Goal: Check status: Check status

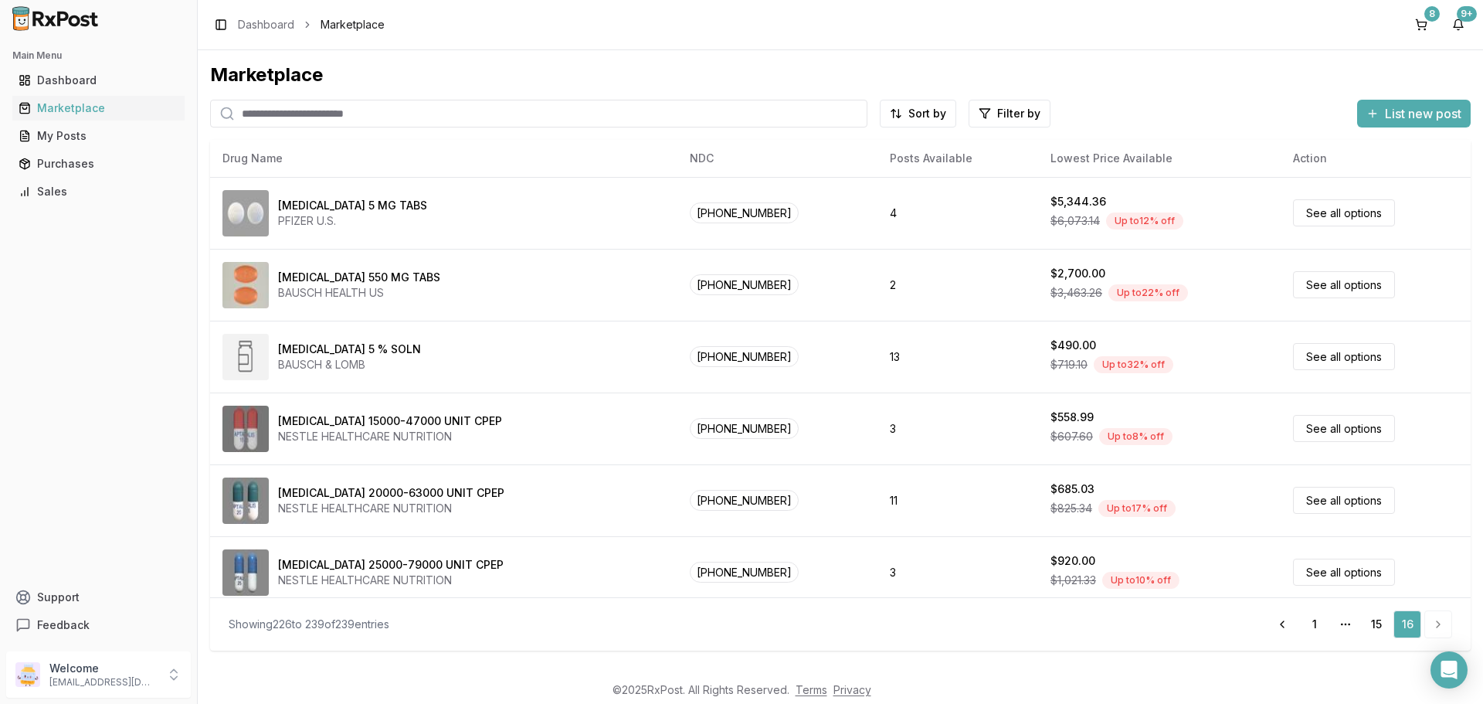
scroll to position [586, 0]
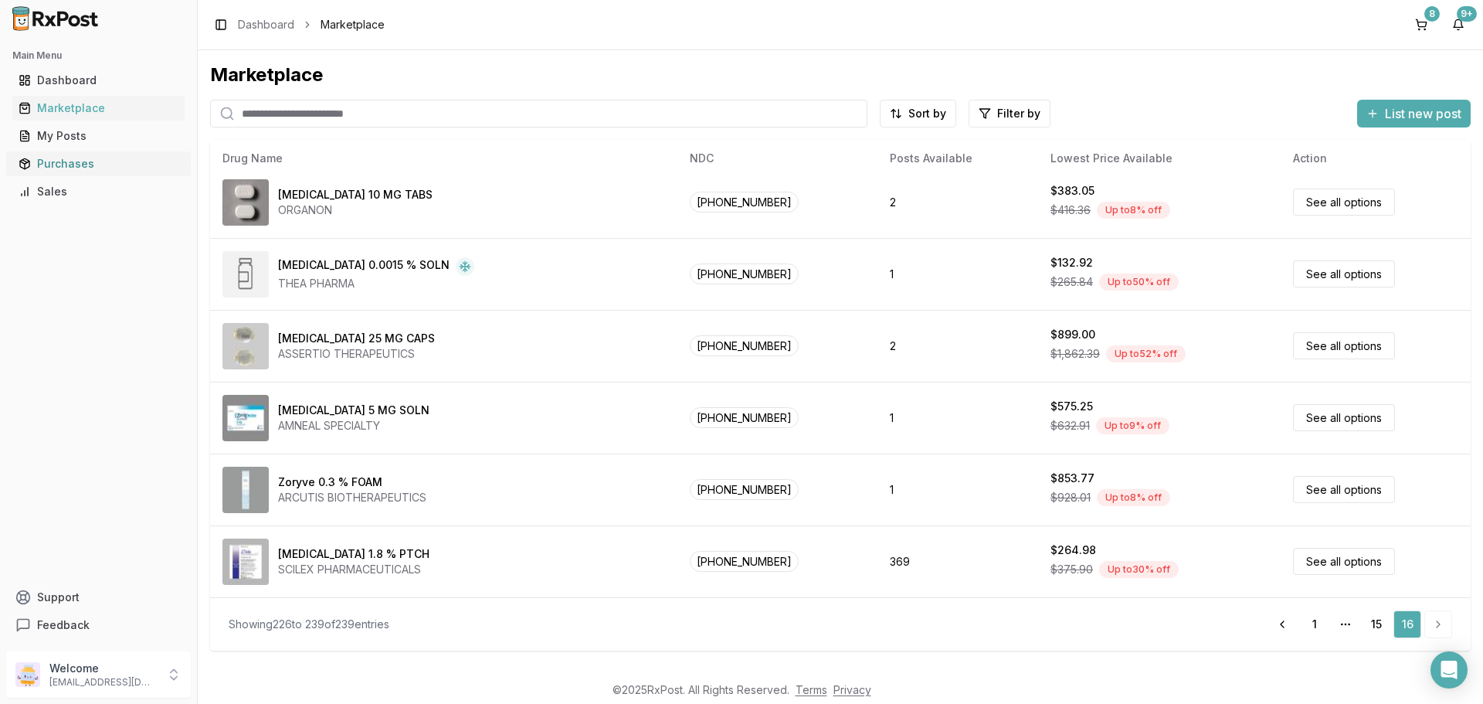
click at [53, 164] on div "Purchases" at bounding box center [99, 163] width 160 height 15
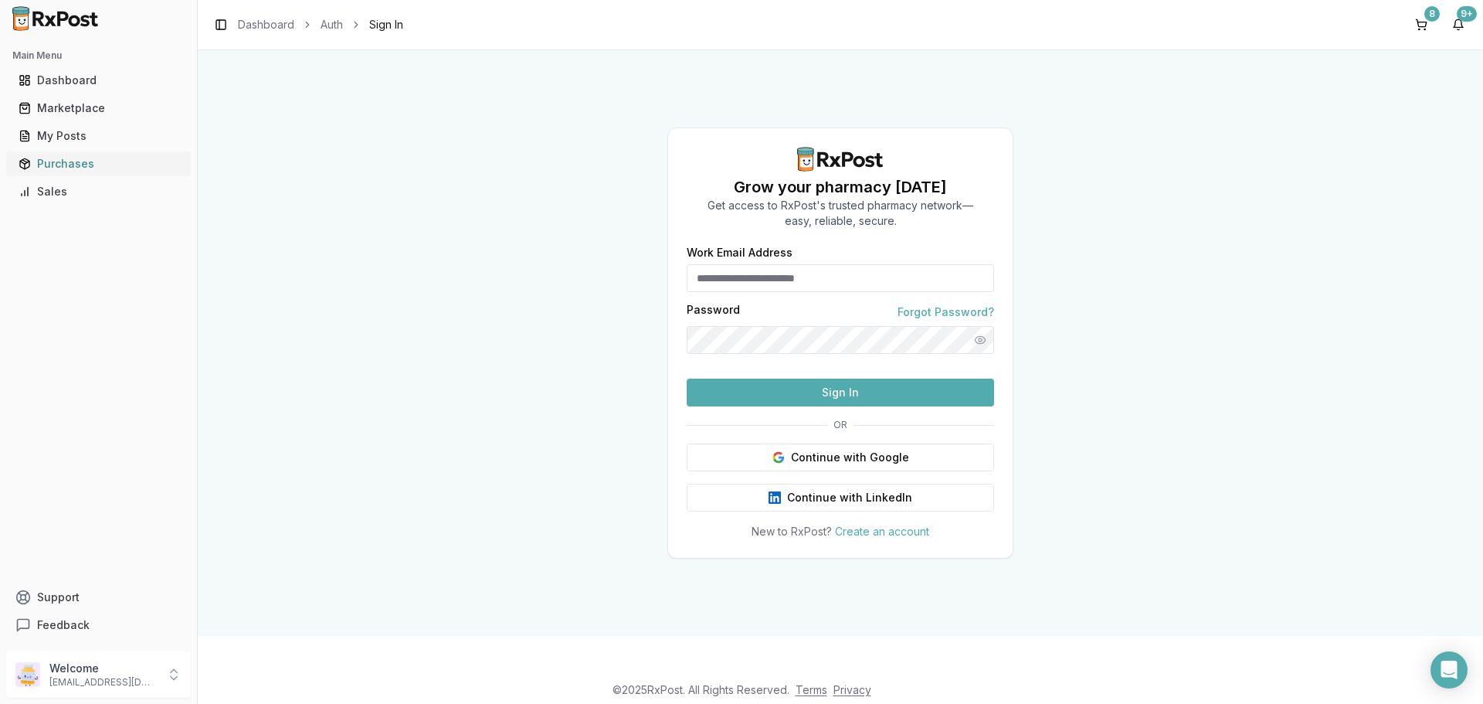
type input "**********"
click at [939, 406] on button "Sign In" at bounding box center [840, 393] width 307 height 28
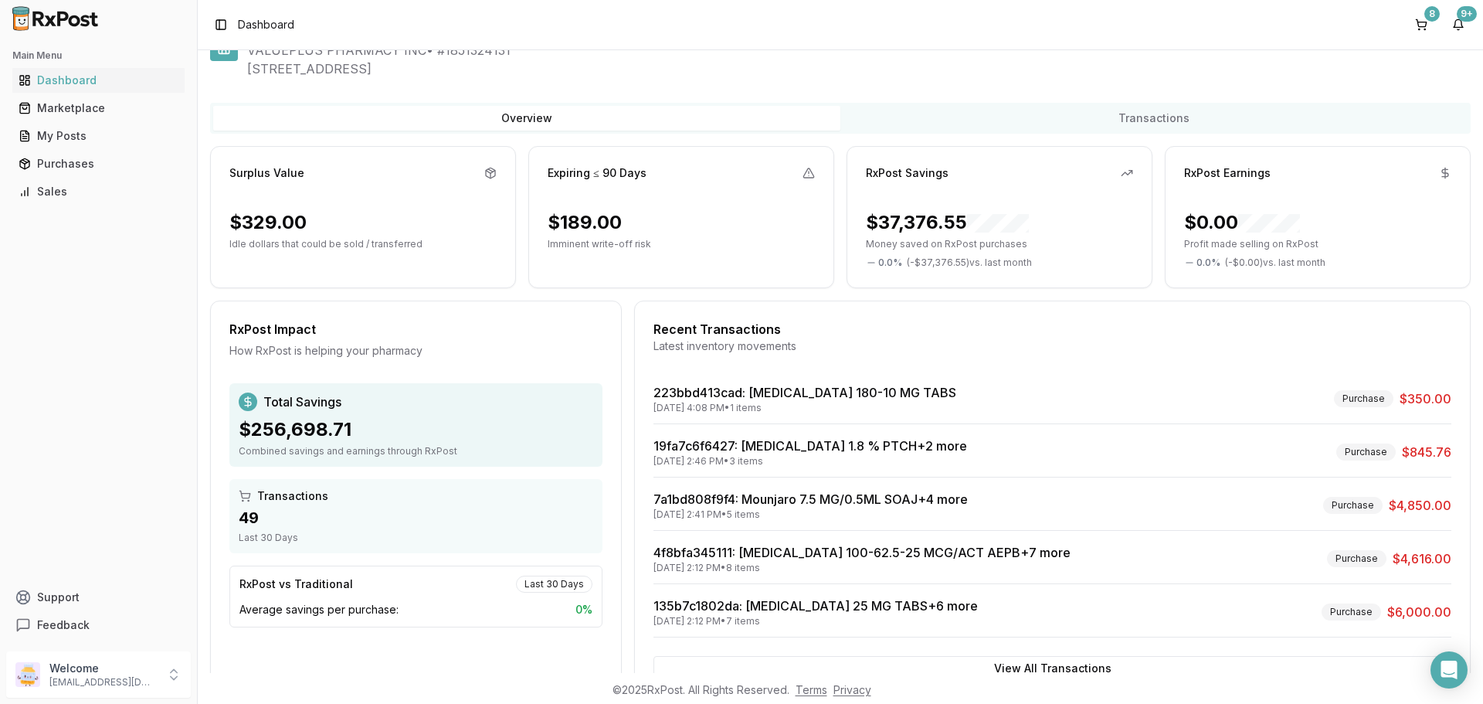
scroll to position [98, 0]
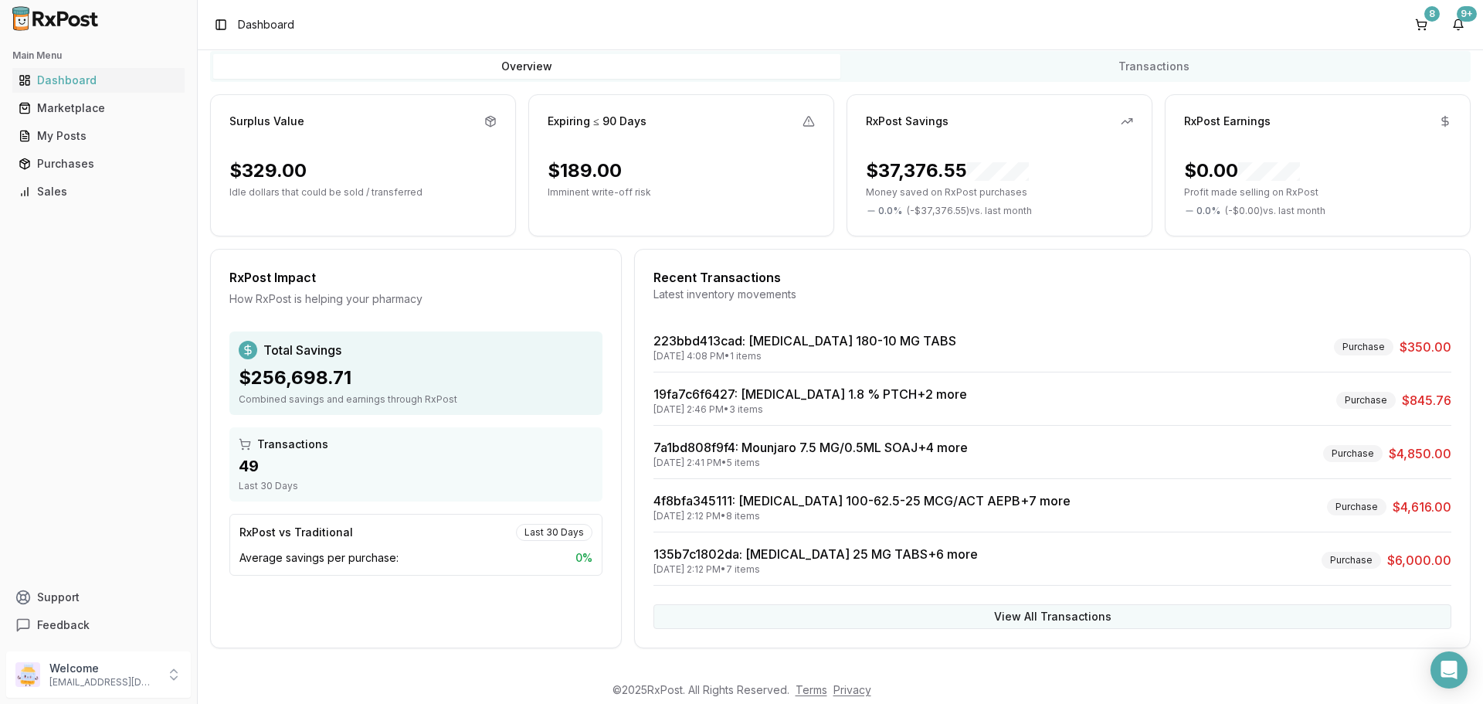
click at [1006, 617] on button "View All Transactions" at bounding box center [1053, 616] width 798 height 25
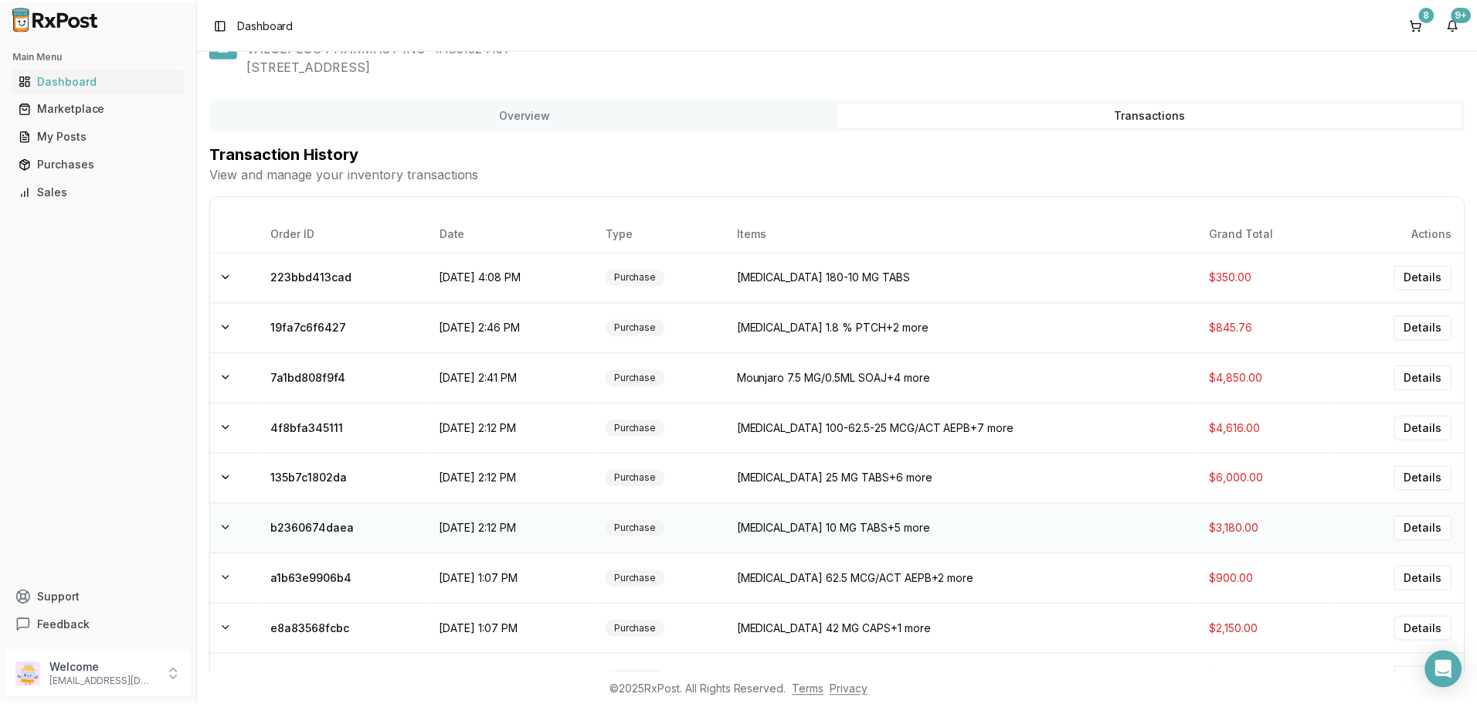
scroll to position [0, 0]
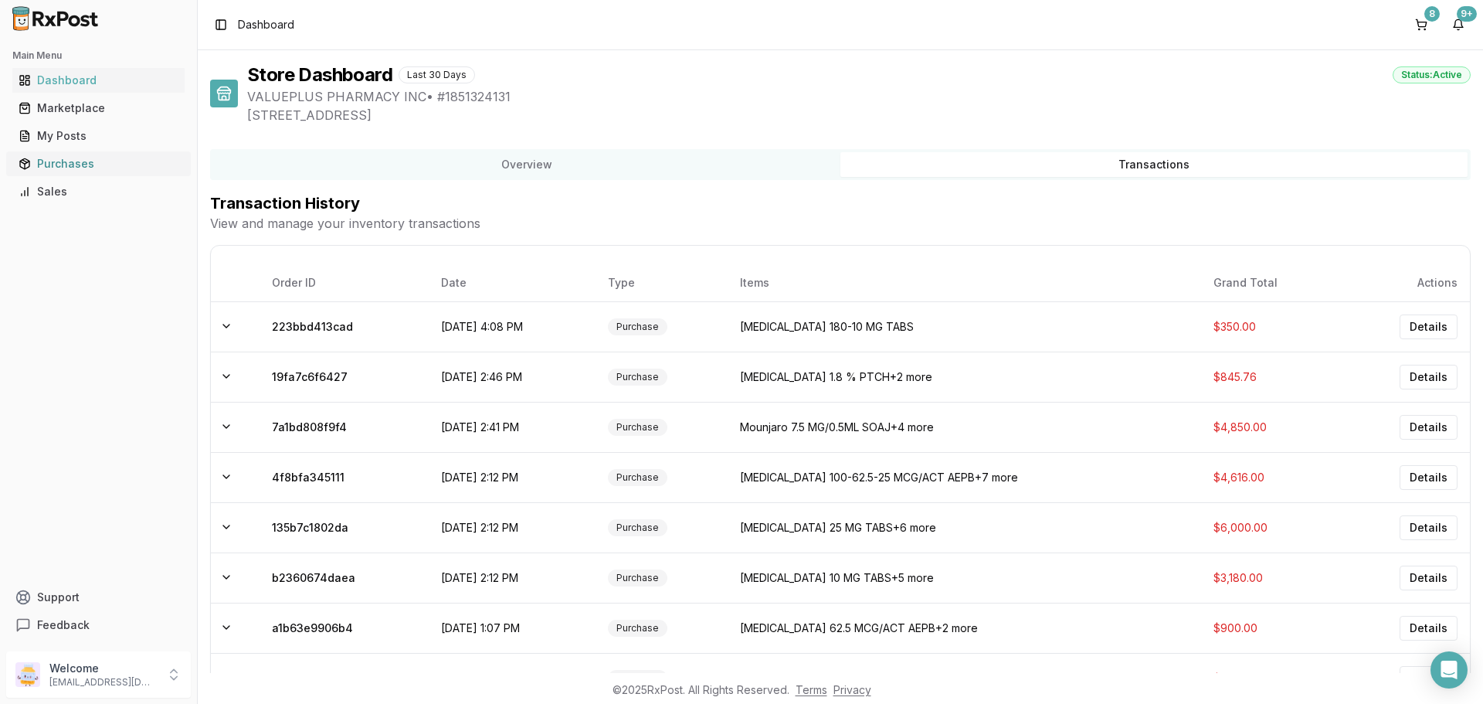
click at [55, 159] on div "Purchases" at bounding box center [99, 163] width 160 height 15
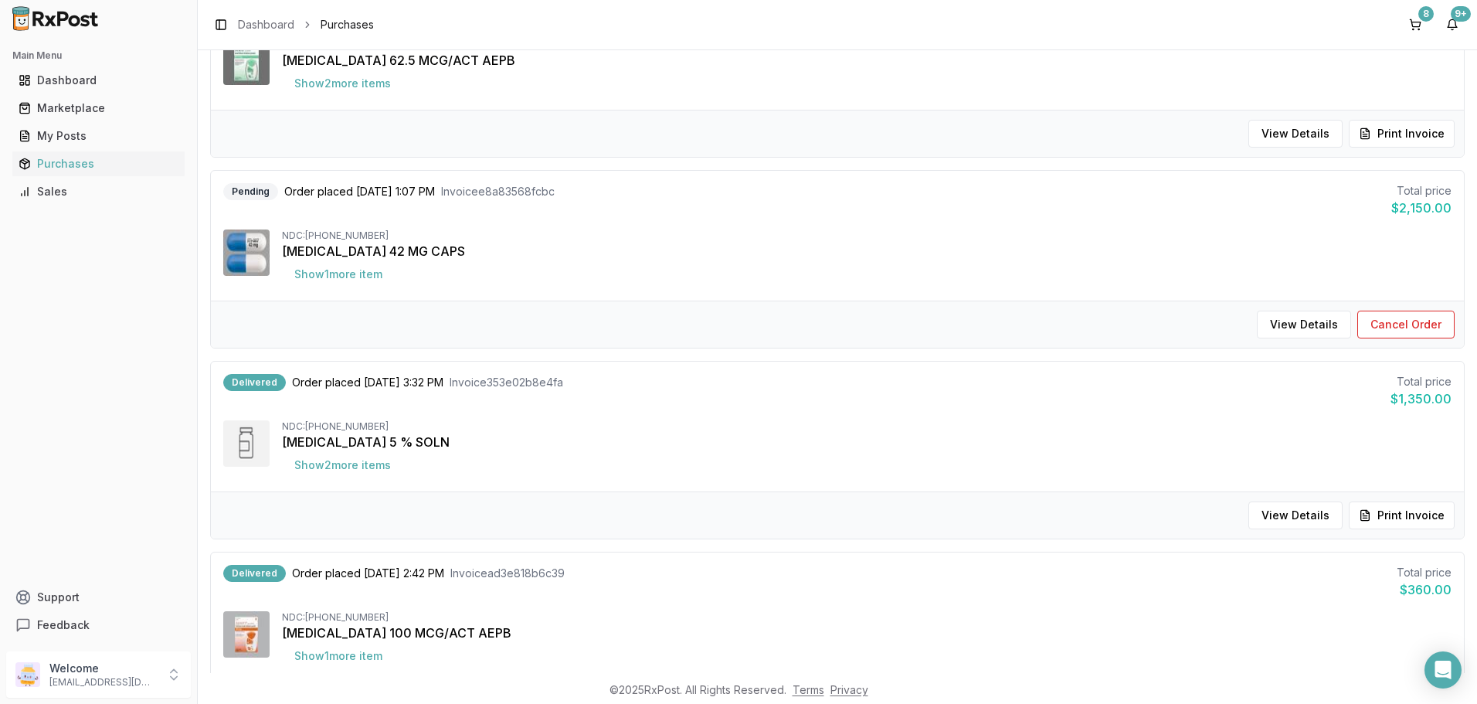
scroll to position [1511, 0]
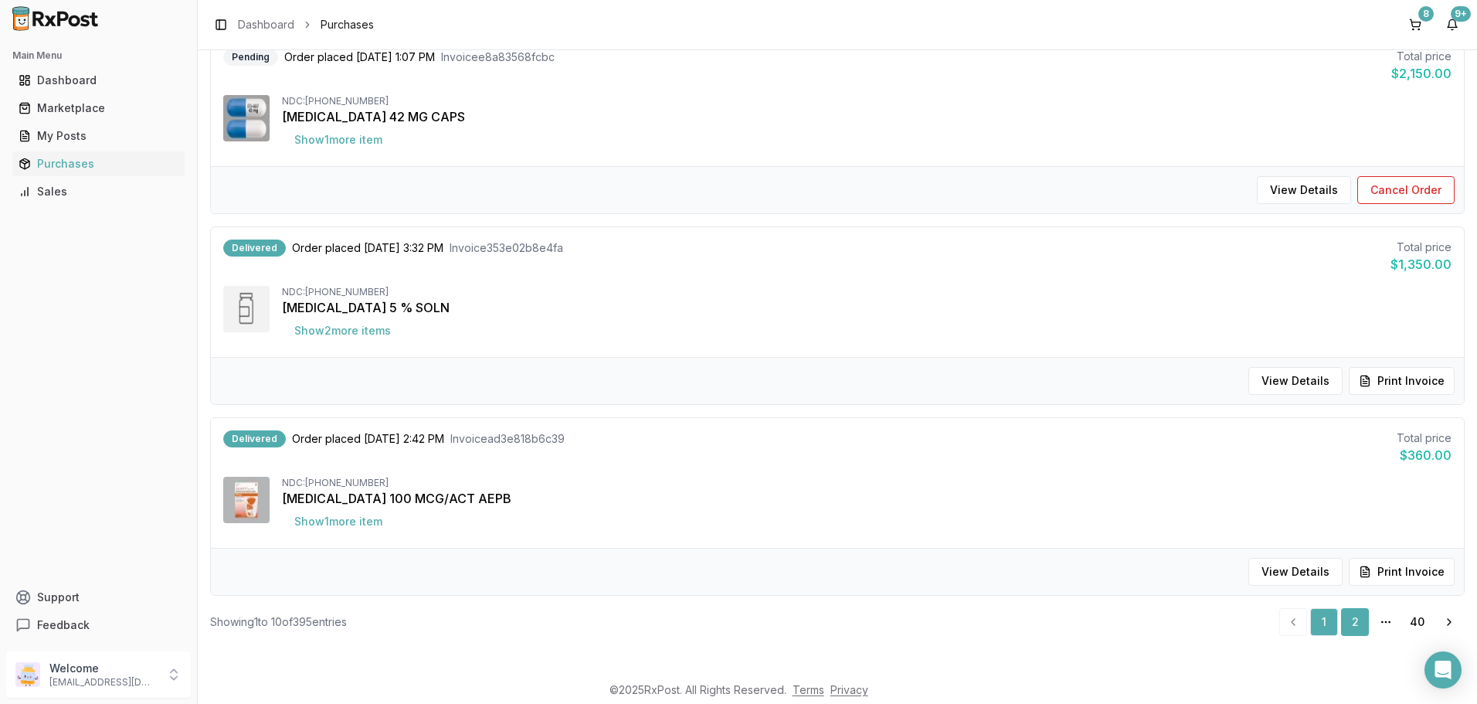
click at [1346, 620] on link "2" at bounding box center [1355, 622] width 28 height 28
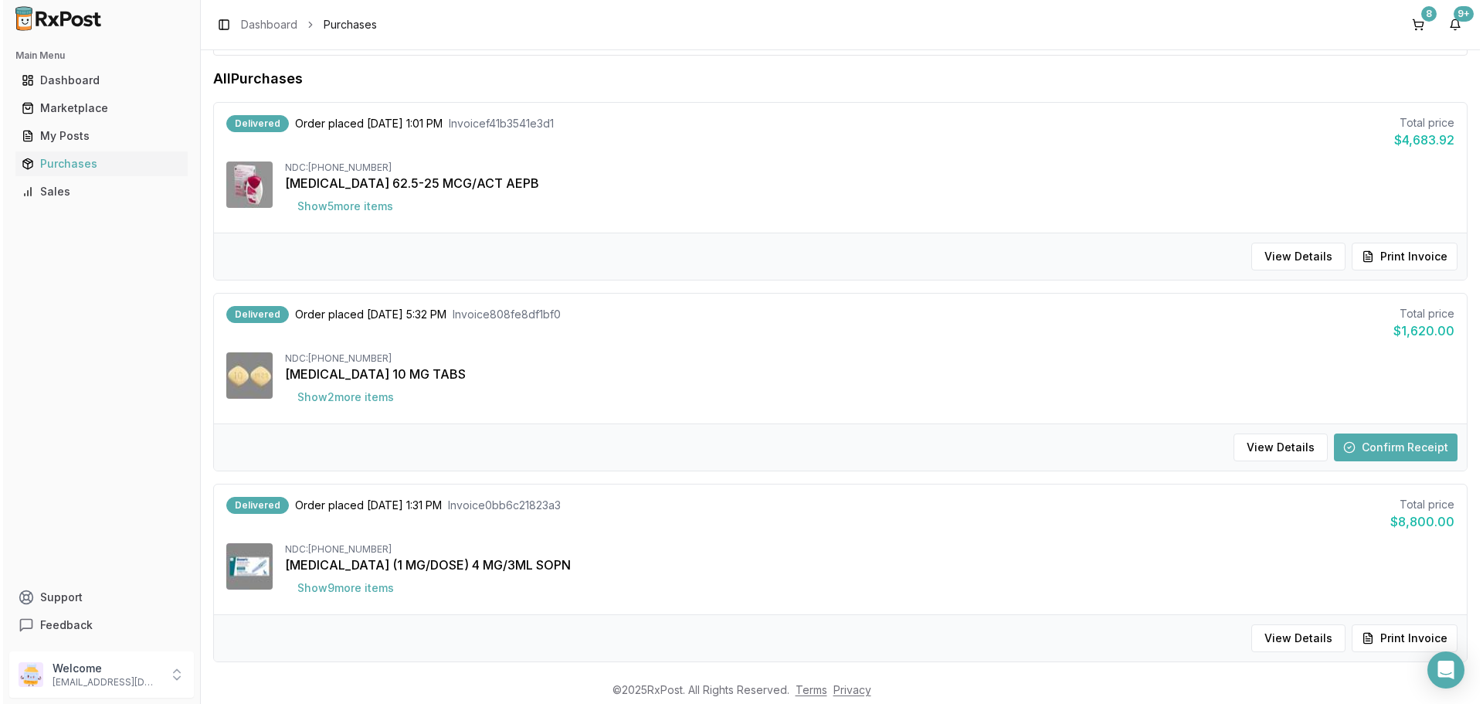
scroll to position [108, 0]
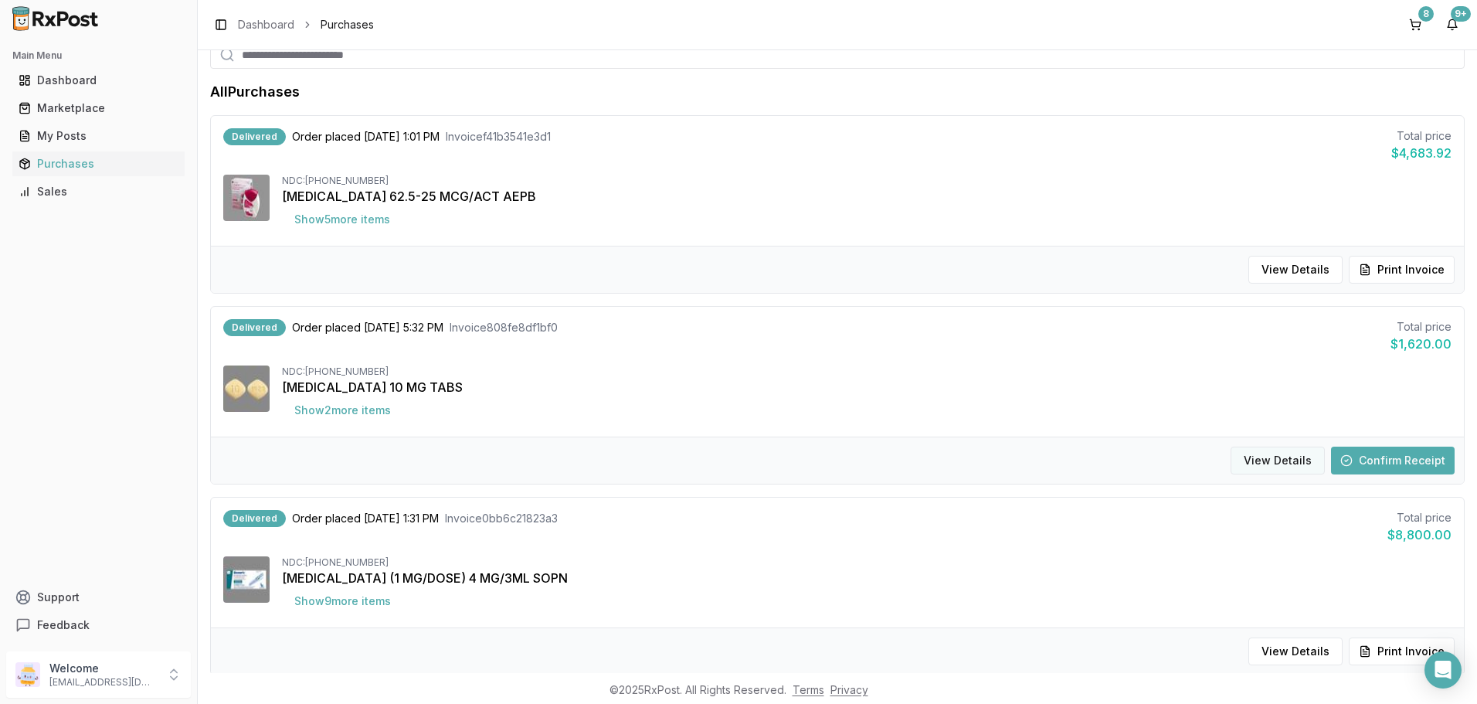
click at [1272, 457] on button "View Details" at bounding box center [1278, 461] width 94 height 28
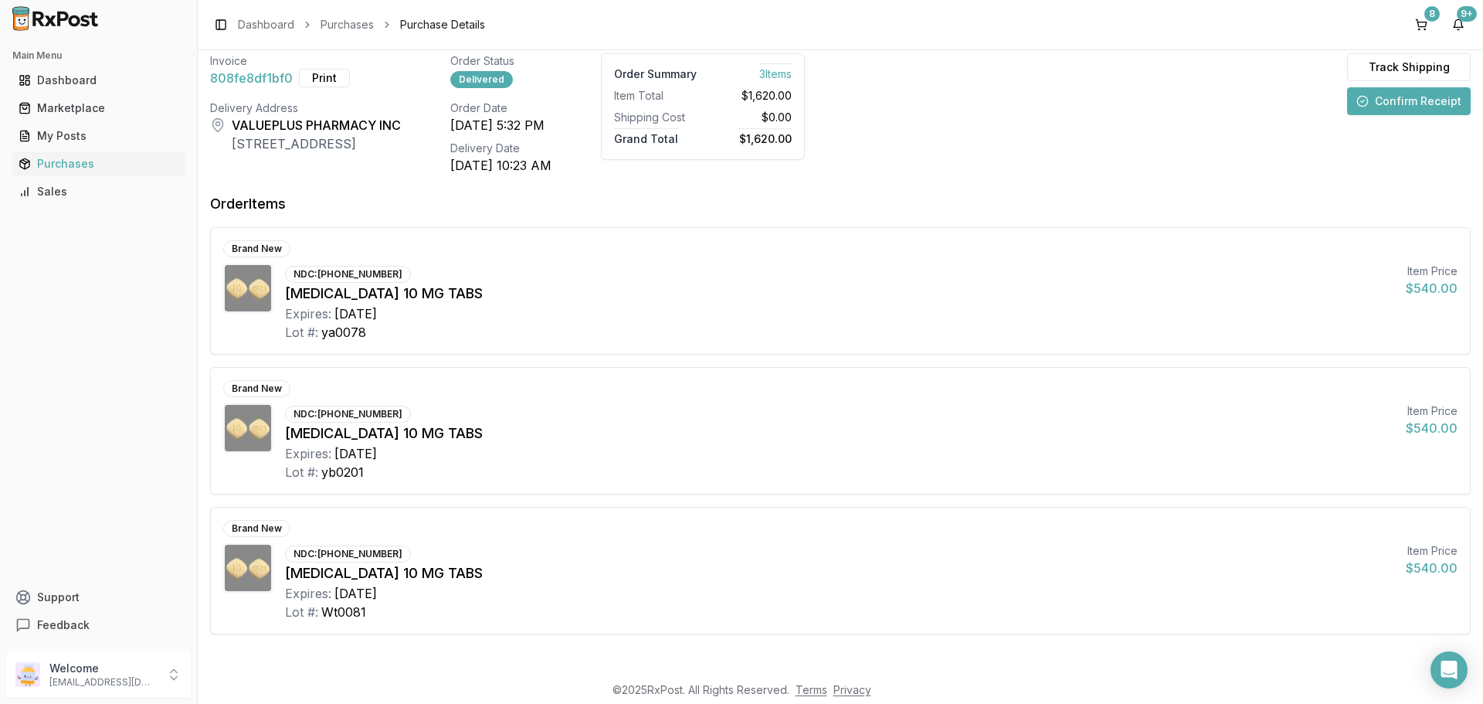
scroll to position [100, 0]
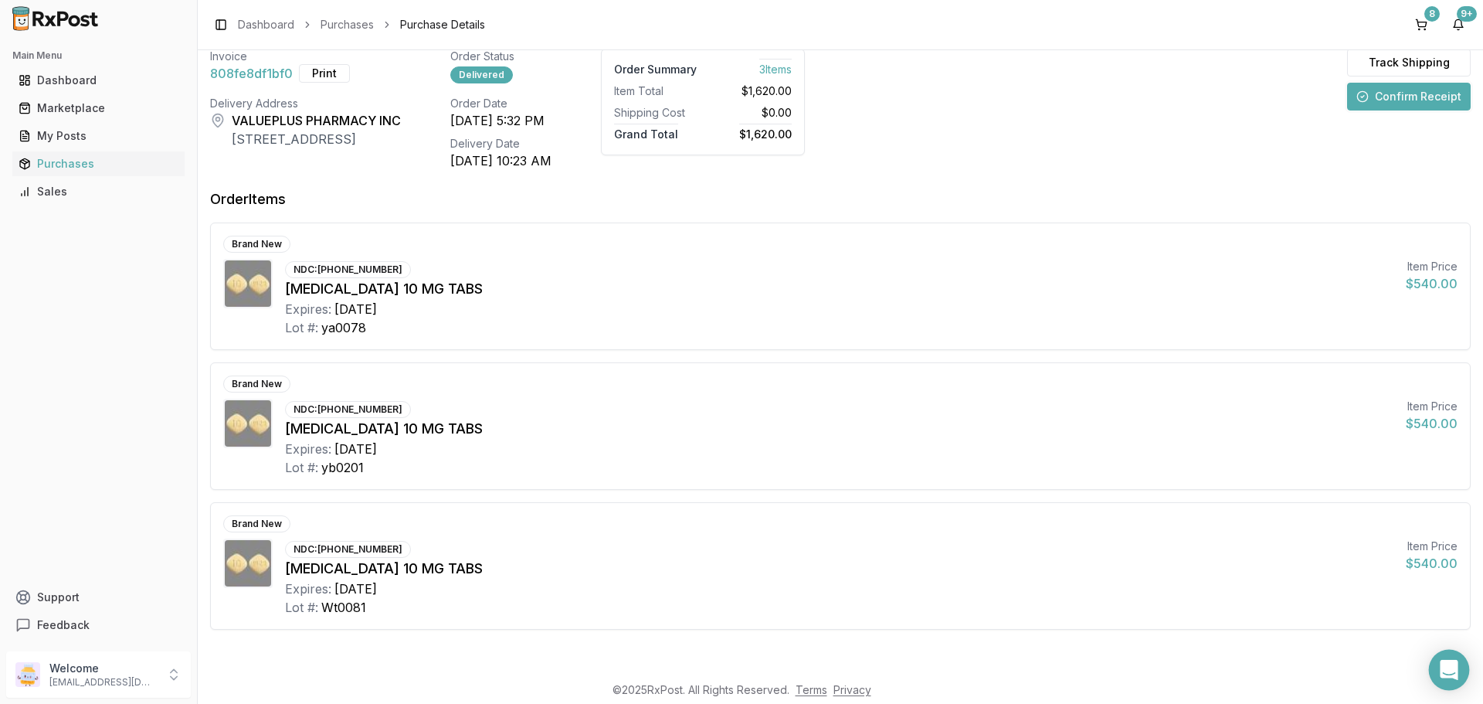
click at [1447, 661] on div "Open Intercom Messenger" at bounding box center [1449, 670] width 41 height 41
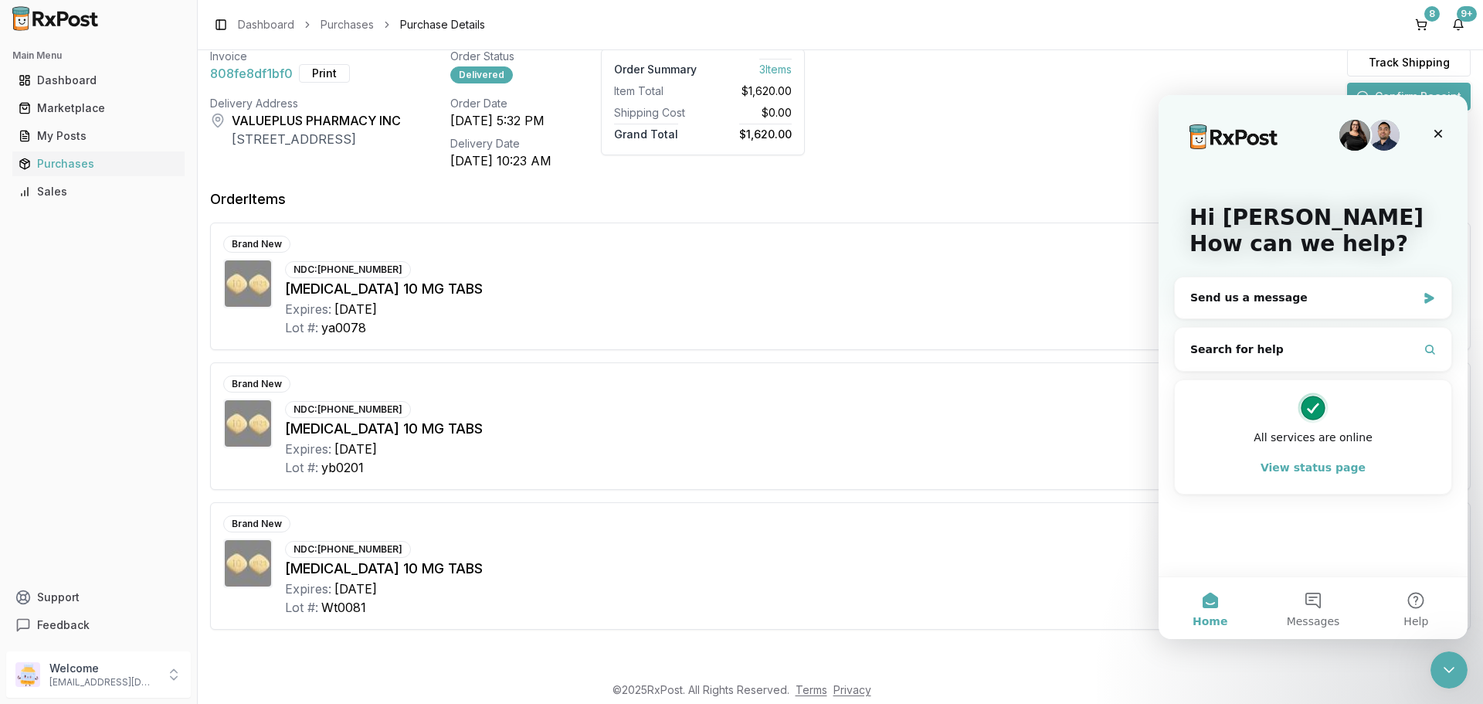
scroll to position [0, 0]
click at [1116, 539] on div "NDC: [PHONE_NUMBER] [MEDICAL_DATA] 10 MG TABS Expires: [DATE] Lot #: Wt0081" at bounding box center [839, 577] width 1109 height 78
click at [987, 506] on div "Brand New NDC: [PHONE_NUMBER] [MEDICAL_DATA] 10 MG TABS Expires: [DATE] Lot #: …" at bounding box center [840, 566] width 1259 height 126
click at [1435, 131] on icon "Close" at bounding box center [1439, 134] width 8 height 8
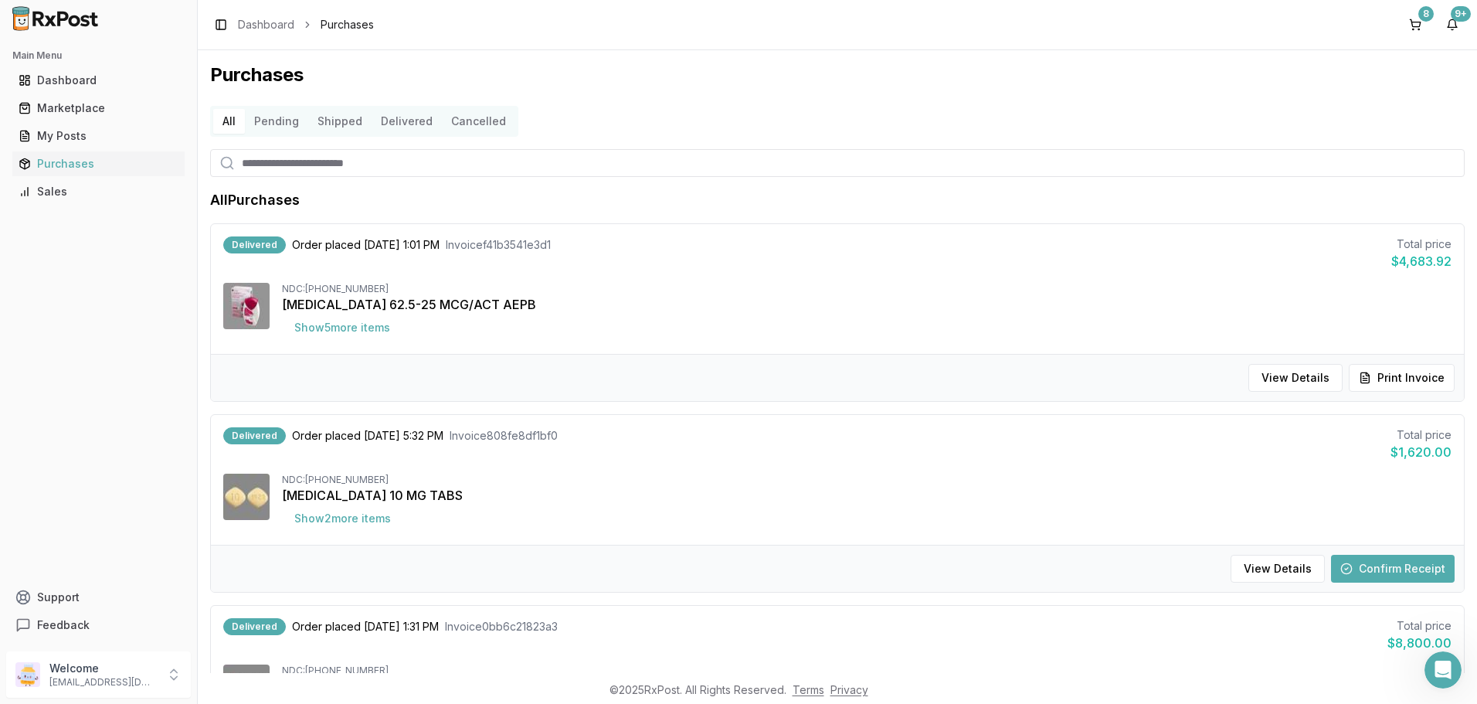
click at [1372, 565] on button "Confirm Receipt" at bounding box center [1393, 569] width 124 height 28
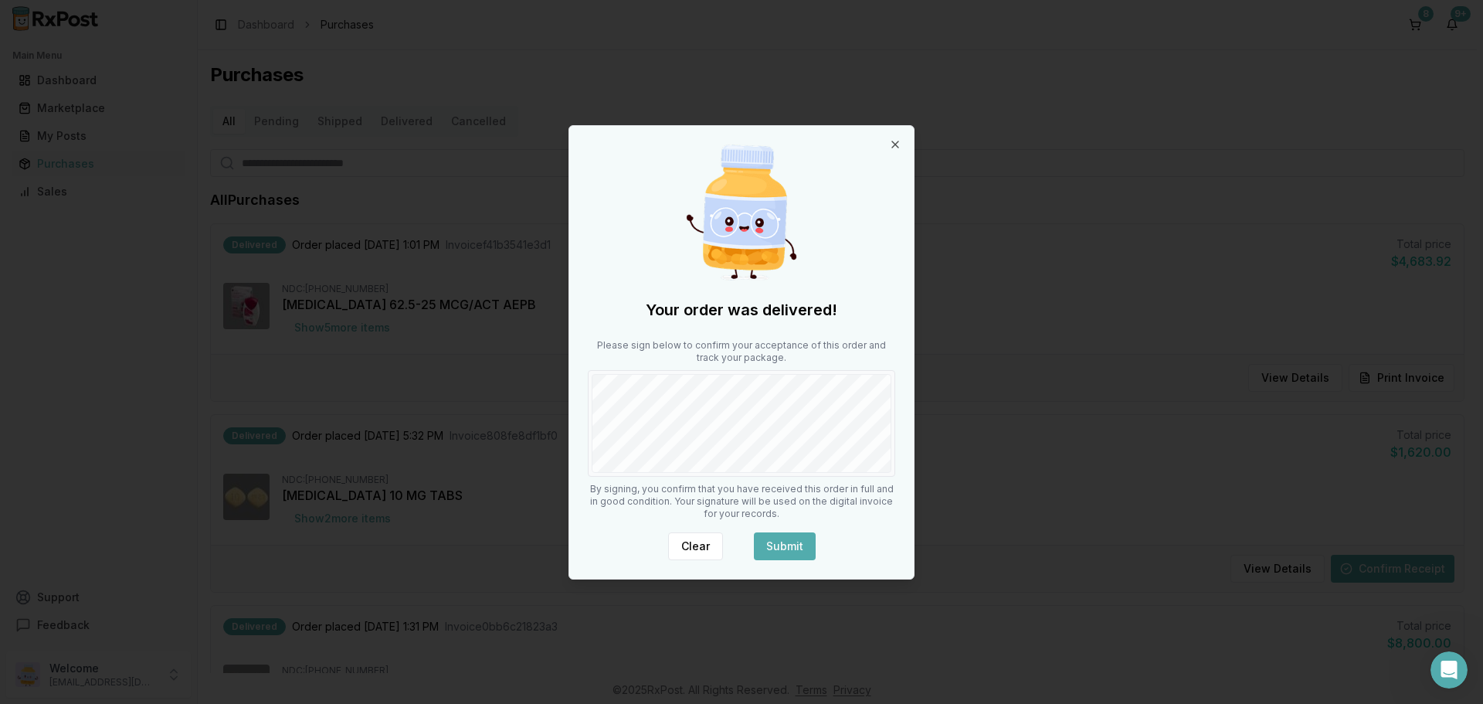
click at [802, 555] on button "Submit" at bounding box center [785, 546] width 62 height 28
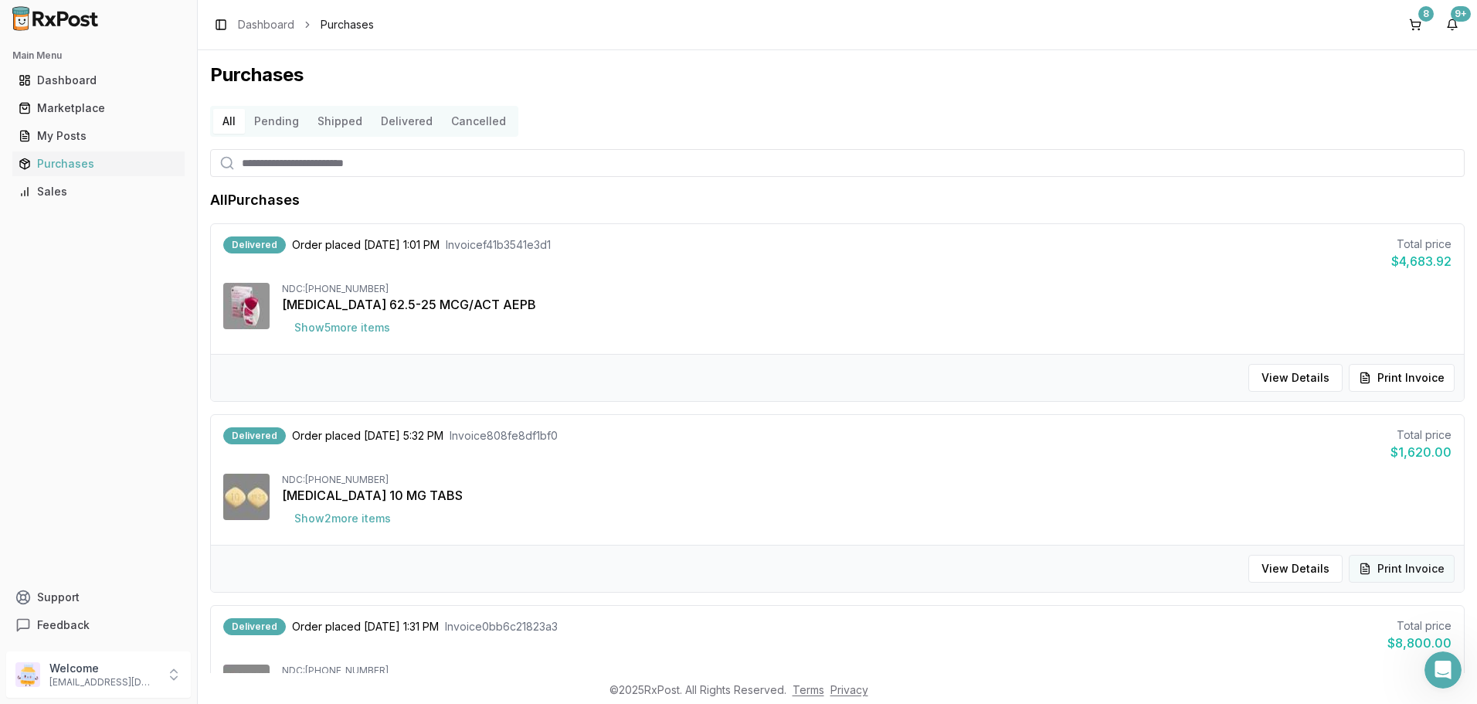
click at [1386, 572] on button "Print Invoice" at bounding box center [1402, 569] width 106 height 28
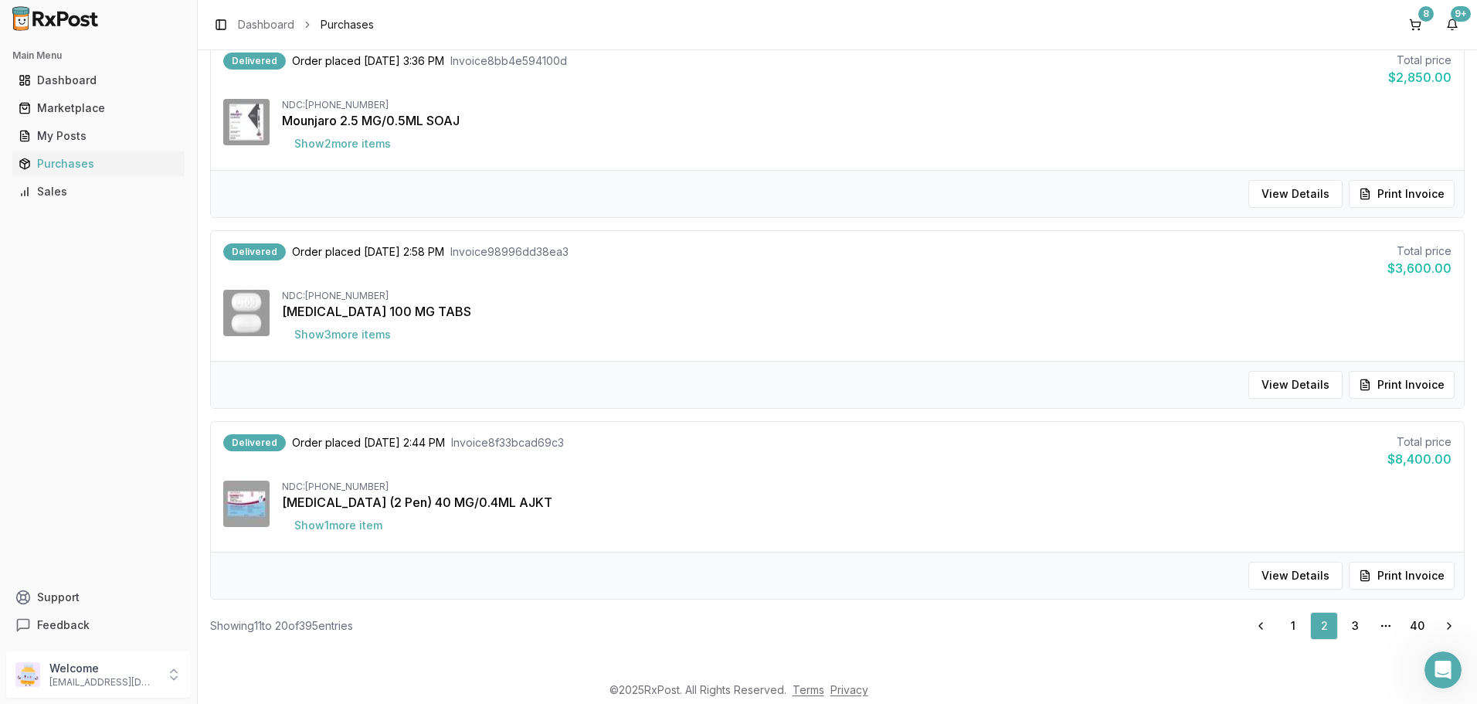
scroll to position [1499, 0]
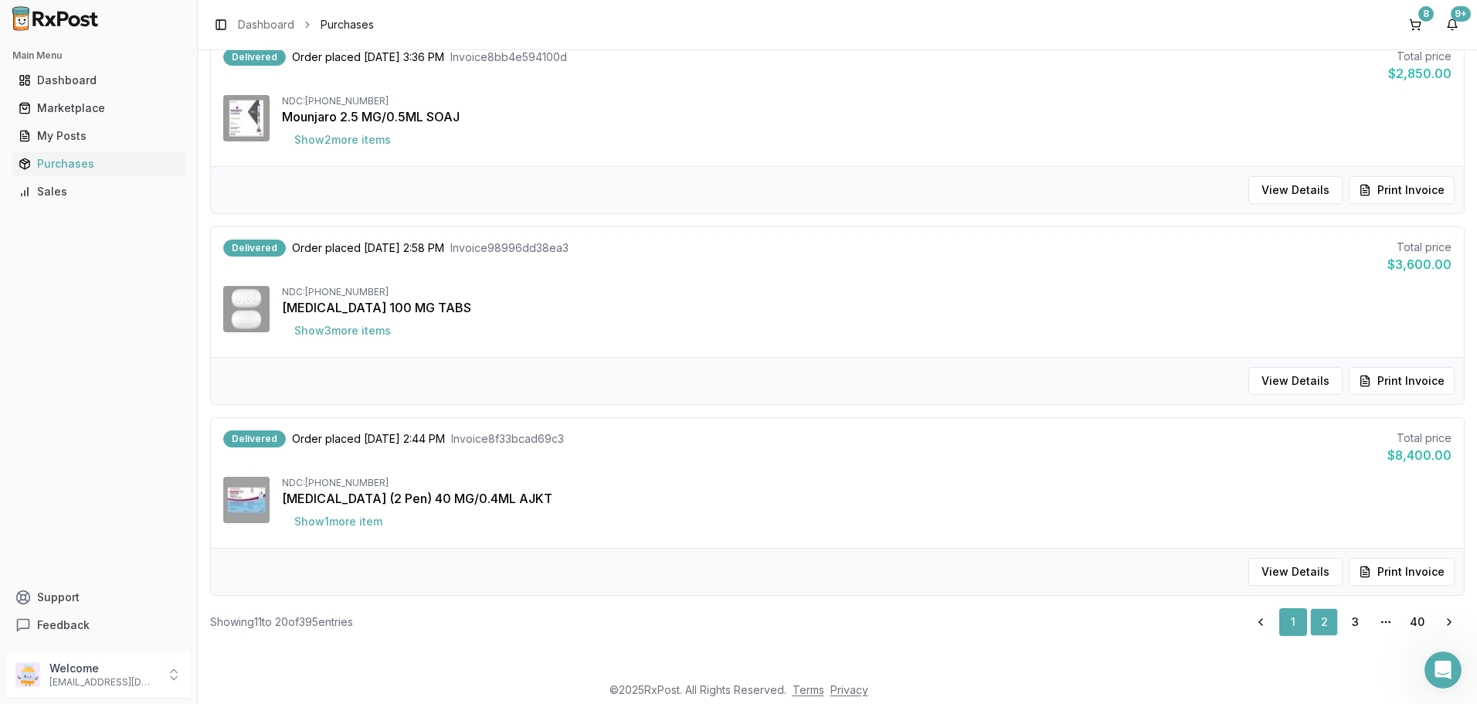
click at [1291, 624] on link "1" at bounding box center [1293, 622] width 28 height 28
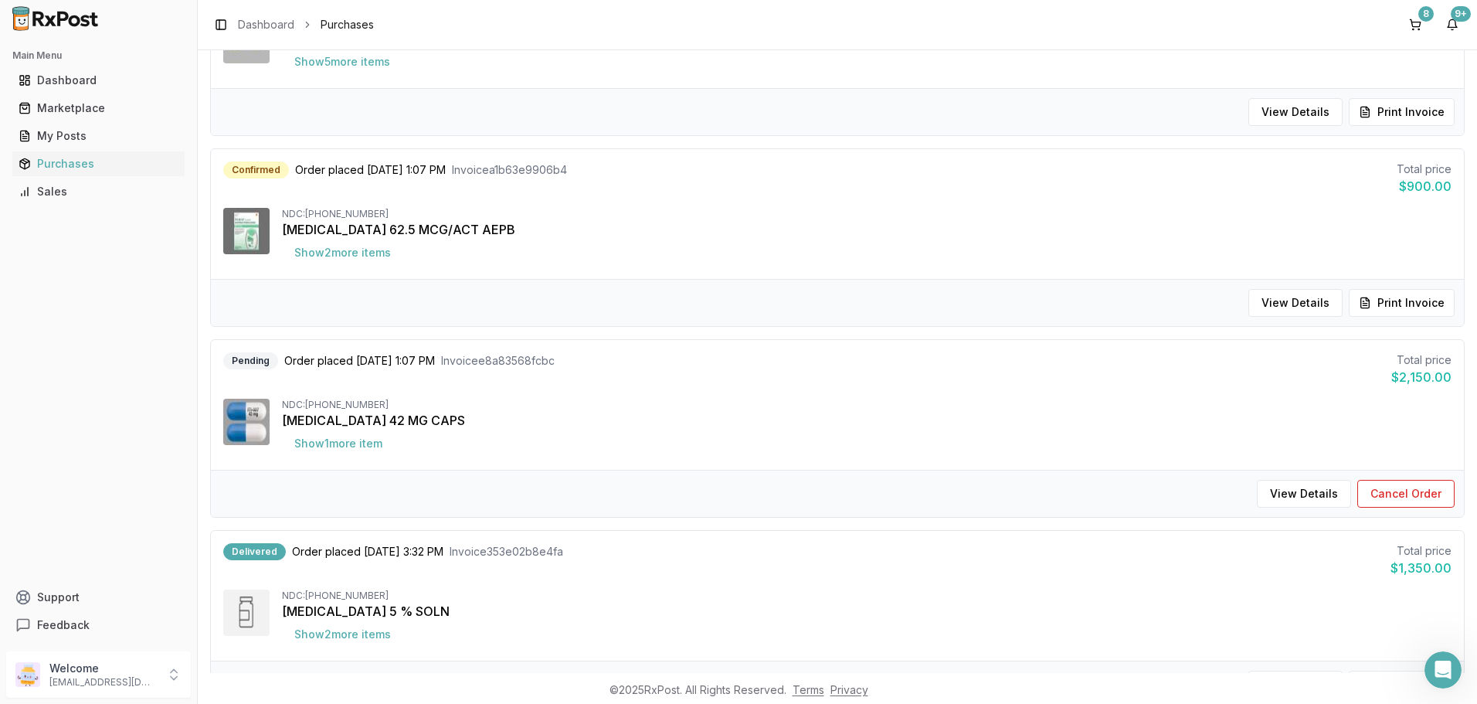
scroll to position [1236, 0]
